Goal: Task Accomplishment & Management: Manage account settings

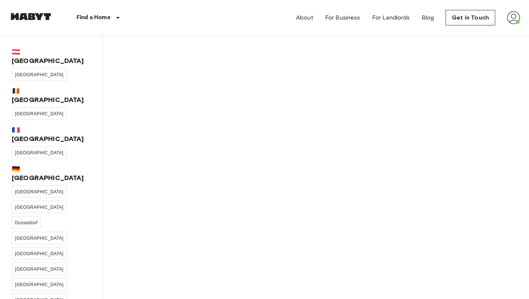
click at [514, 18] on img at bounding box center [513, 17] width 13 height 13
click at [474, 31] on li "Profile" at bounding box center [487, 30] width 74 height 13
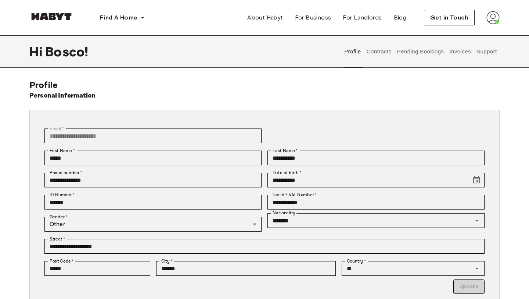
click at [382, 49] on button "Contracts" at bounding box center [379, 51] width 27 height 32
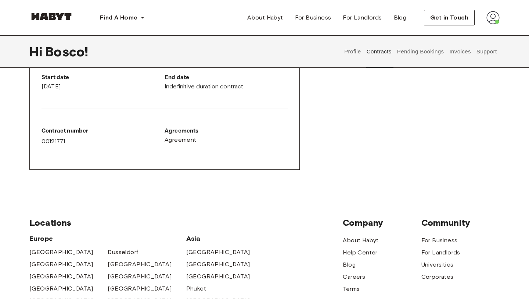
scroll to position [409, 0]
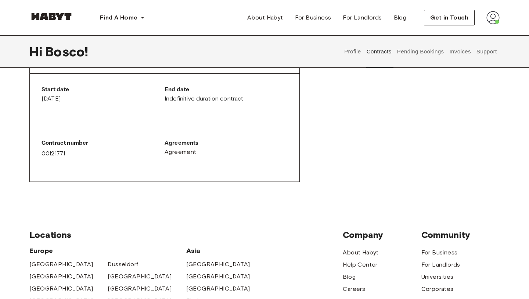
click at [435, 54] on button "Pending Bookings" at bounding box center [420, 51] width 49 height 32
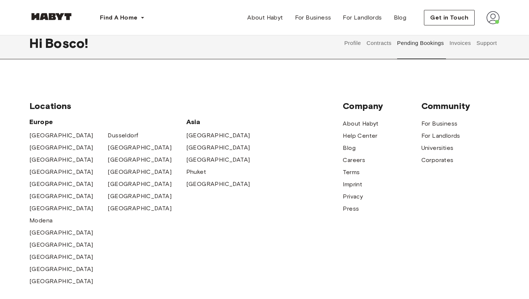
scroll to position [11, 0]
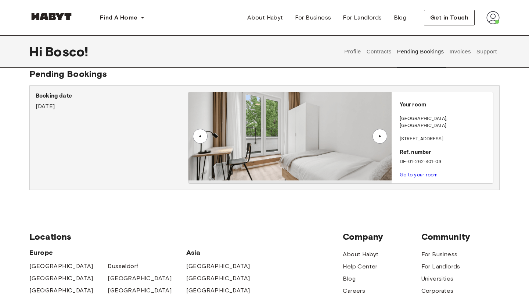
click at [457, 52] on button "Invoices" at bounding box center [460, 51] width 23 height 32
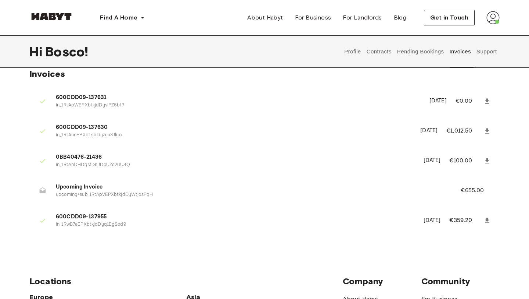
click at [73, 185] on span "Upcoming Invoice" at bounding box center [250, 187] width 388 height 8
click at [41, 189] on icon at bounding box center [42, 190] width 7 height 7
click at [485, 131] on icon at bounding box center [487, 130] width 7 height 7
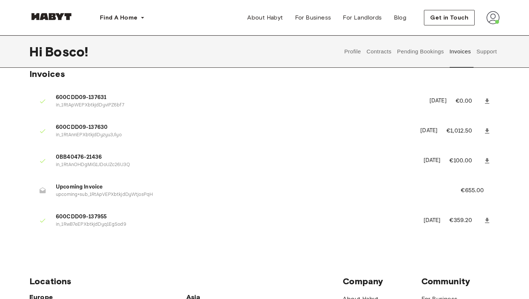
click at [487, 216] on link at bounding box center [487, 220] width 13 height 13
click at [465, 189] on p "€655.00" at bounding box center [477, 190] width 33 height 9
